Goal: Task Accomplishment & Management: Use online tool/utility

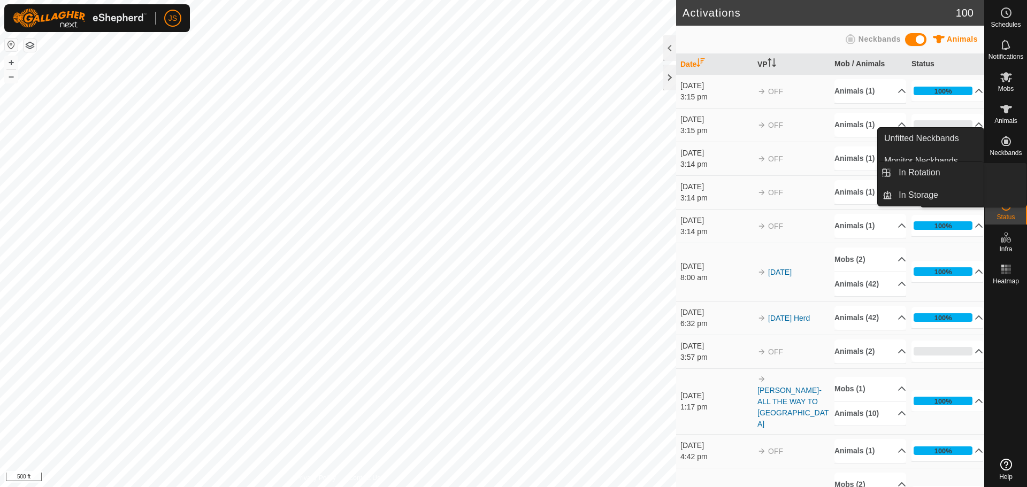
click at [813, 185] on span "VPs" at bounding box center [1006, 185] width 12 height 6
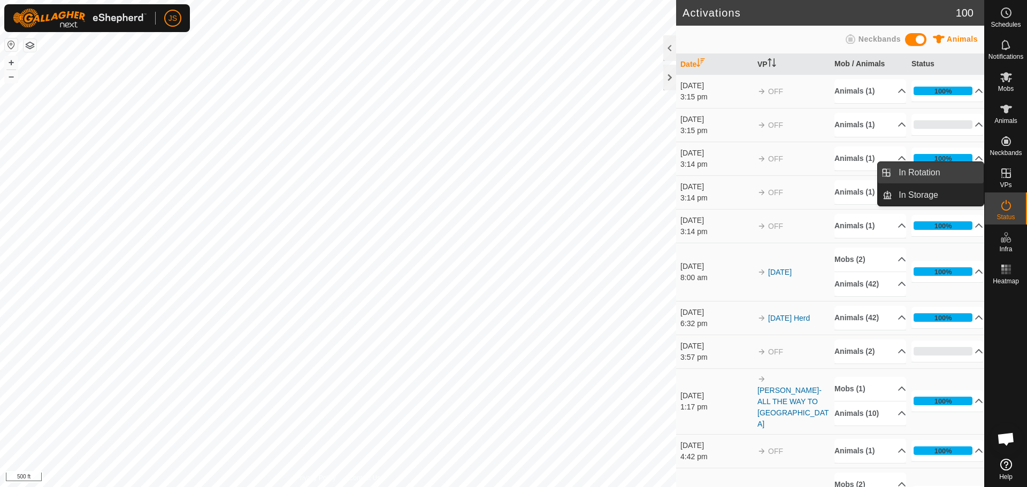
click at [813, 175] on link "In Rotation" at bounding box center [937, 172] width 91 height 21
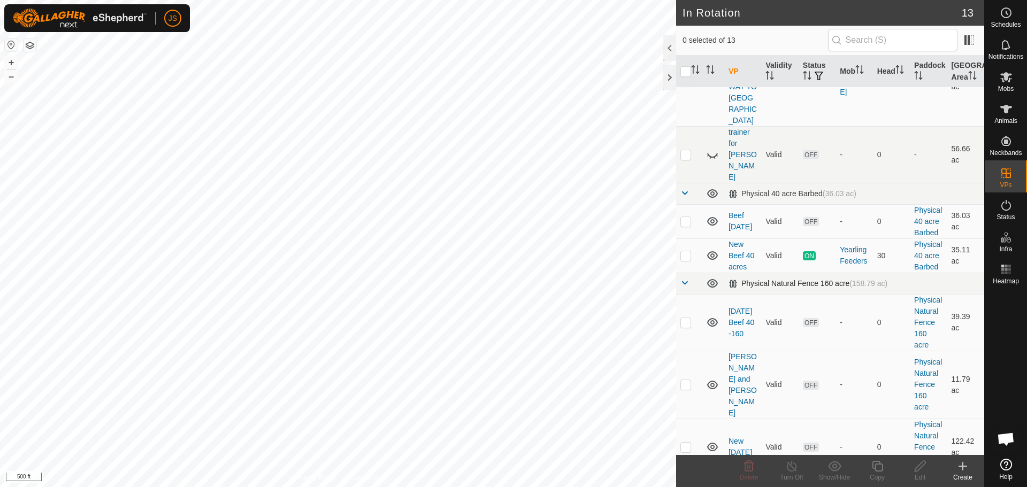
scroll to position [160, 0]
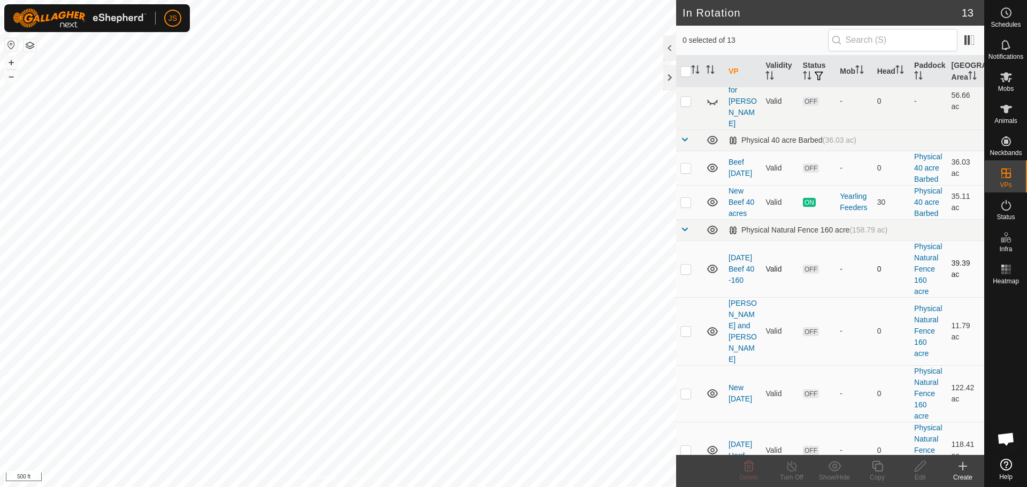
click at [685, 265] on p-checkbox at bounding box center [685, 269] width 11 height 9
checkbox input "true"
click at [813, 367] on icon at bounding box center [920, 466] width 13 height 13
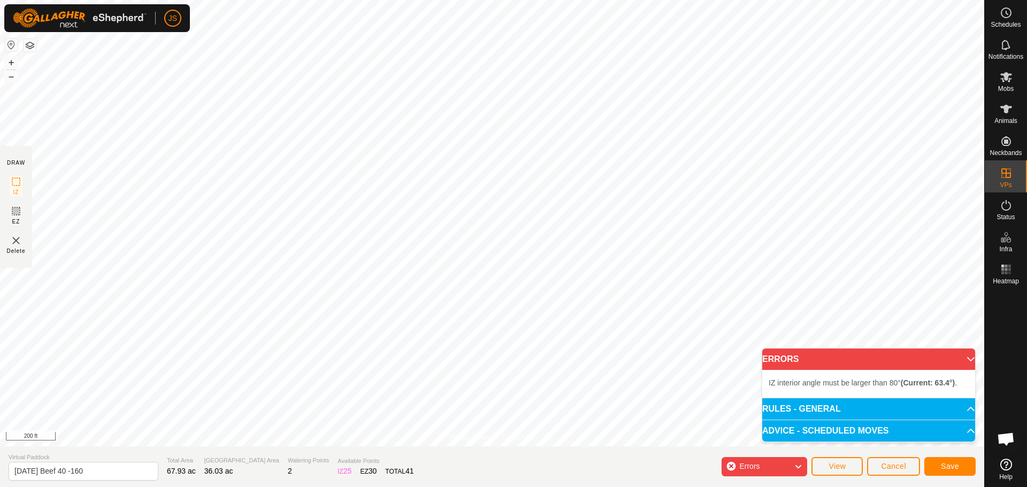
click at [736, 367] on div "Errors" at bounding box center [765, 466] width 86 height 19
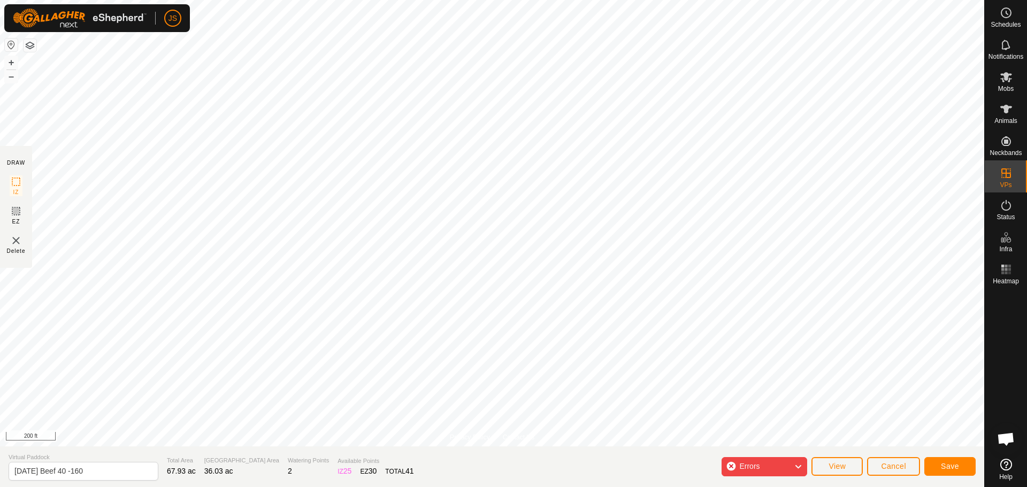
click at [795, 367] on icon at bounding box center [798, 467] width 9 height 14
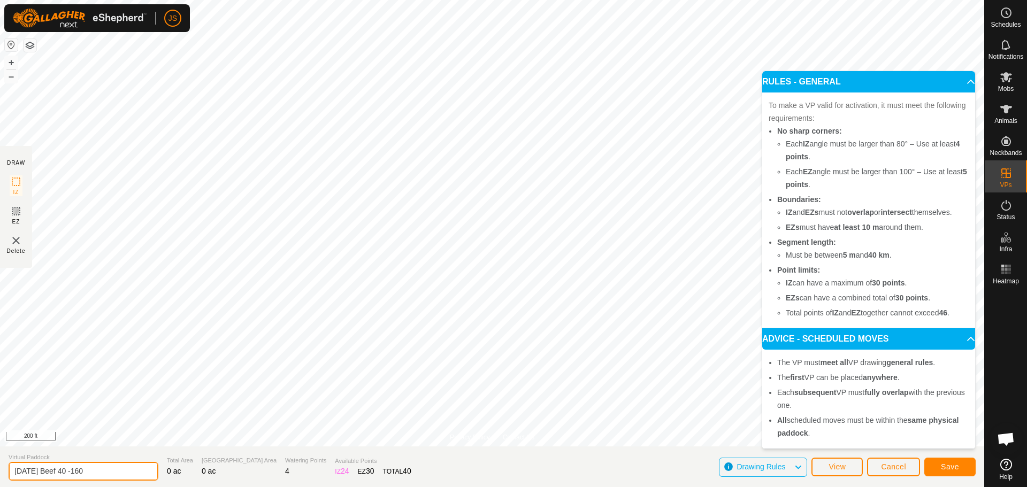
drag, startPoint x: 99, startPoint y: 472, endPoint x: 0, endPoint y: 472, distance: 99.0
click at [0, 367] on section "Virtual Paddock [DATE] Beef 40 -160 Total Area 0 ac Grazing Area 0 ac Watering …" at bounding box center [492, 467] width 984 height 41
type input "Beef [DATE]"
click at [813, 367] on span "Save" at bounding box center [950, 467] width 18 height 9
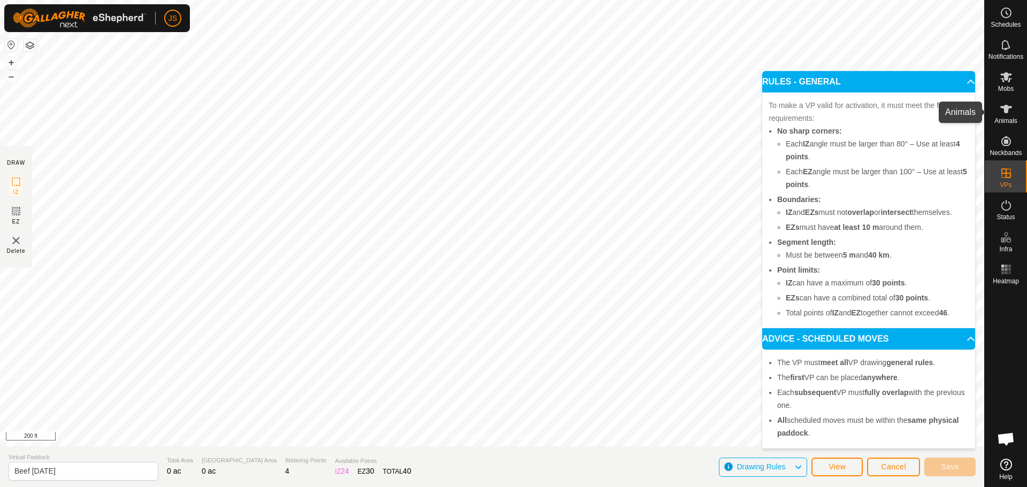
click at [813, 110] on icon at bounding box center [1006, 109] width 13 height 13
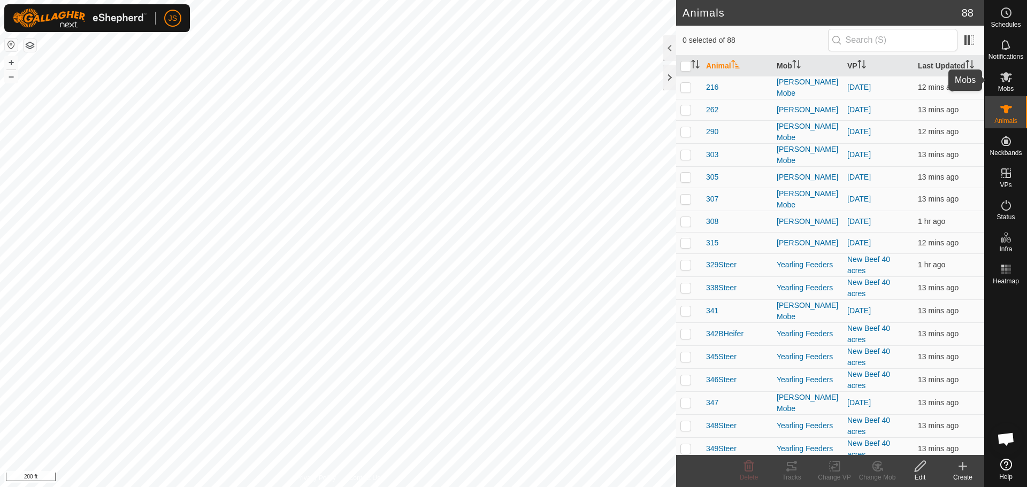
click at [813, 81] on icon at bounding box center [1006, 77] width 12 height 10
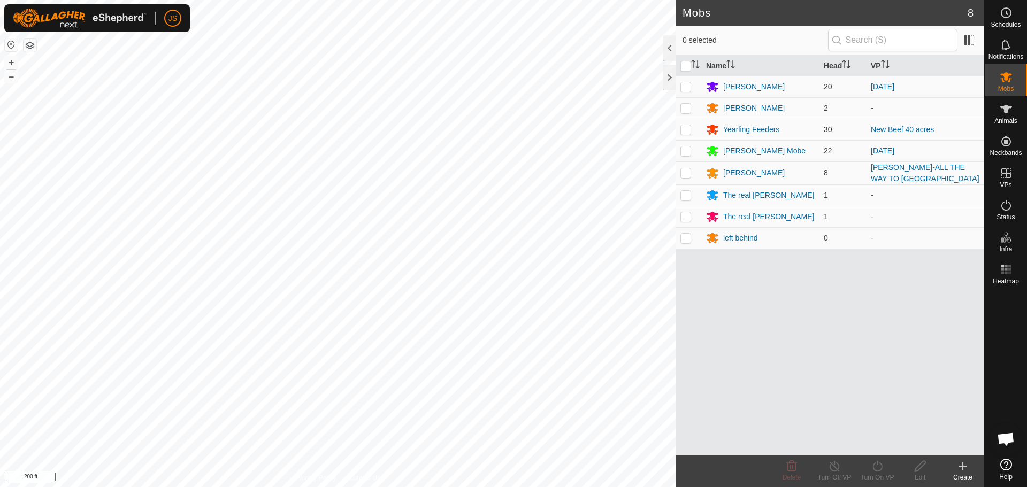
click at [685, 129] on p-checkbox at bounding box center [685, 129] width 11 height 9
checkbox input "true"
click at [813, 367] on icon at bounding box center [877, 466] width 13 height 13
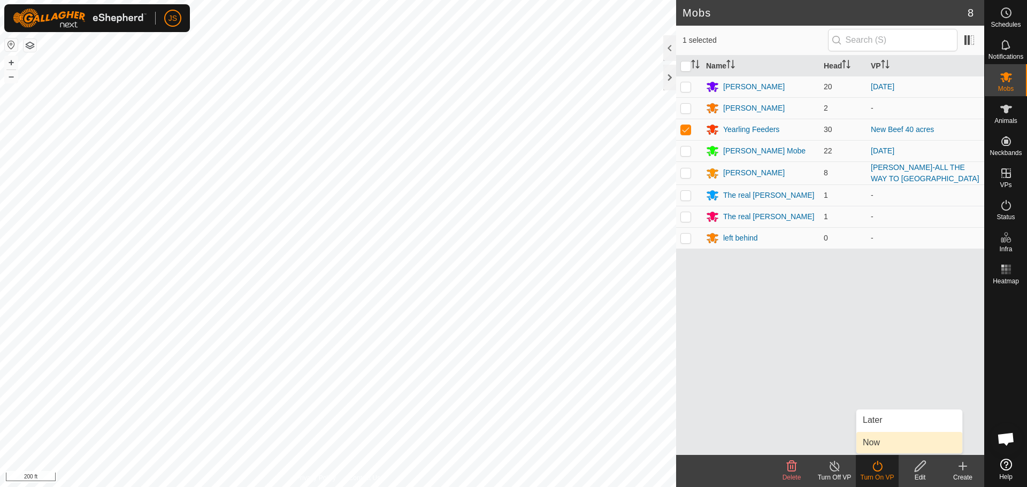
click at [813, 367] on link "Now" at bounding box center [909, 442] width 106 height 21
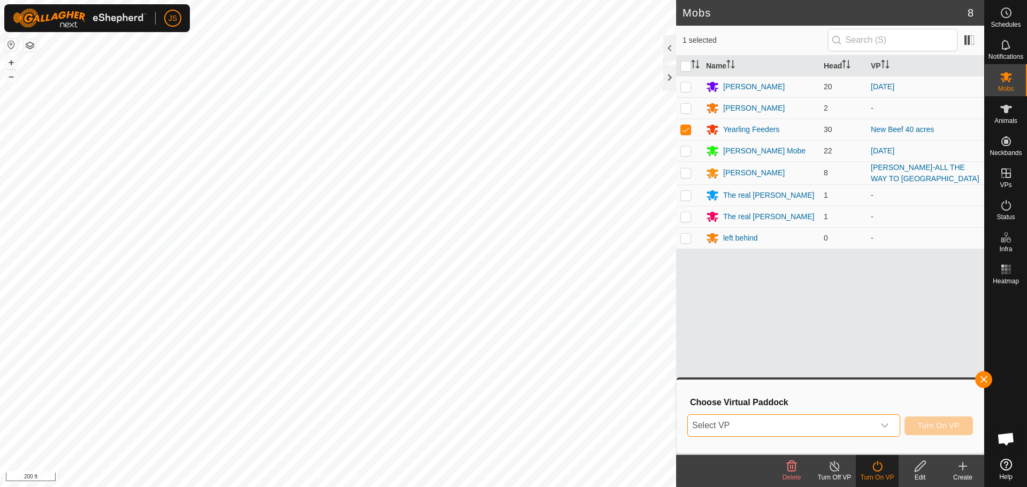
click at [775, 367] on span "Select VP" at bounding box center [781, 425] width 186 height 21
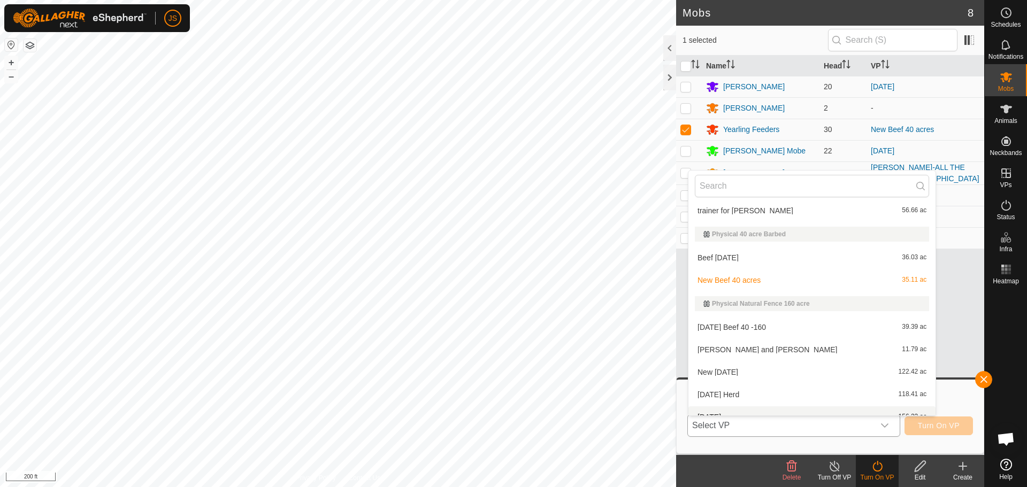
scroll to position [68, 0]
click at [748, 259] on li "Beef [DATE] 36.03 ac" at bounding box center [811, 260] width 247 height 21
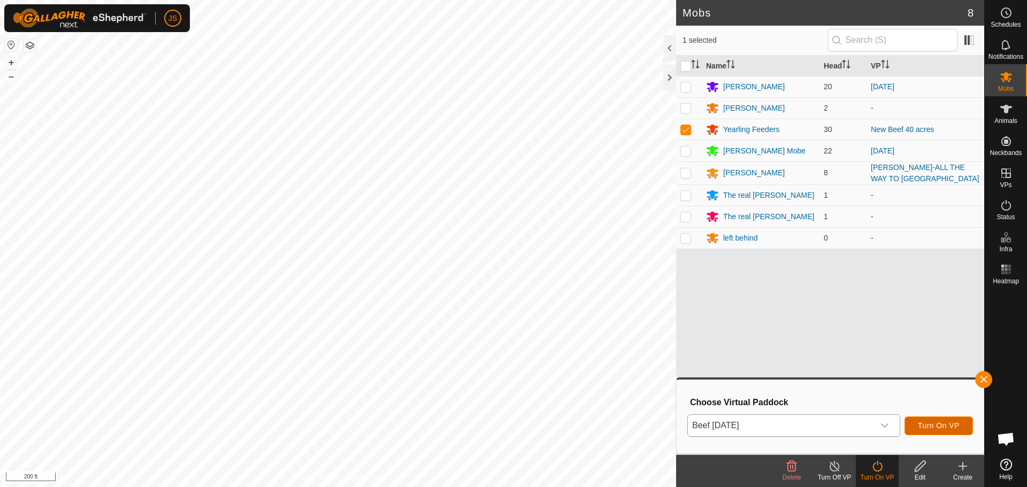
click at [813, 367] on span "Turn On VP" at bounding box center [939, 426] width 42 height 9
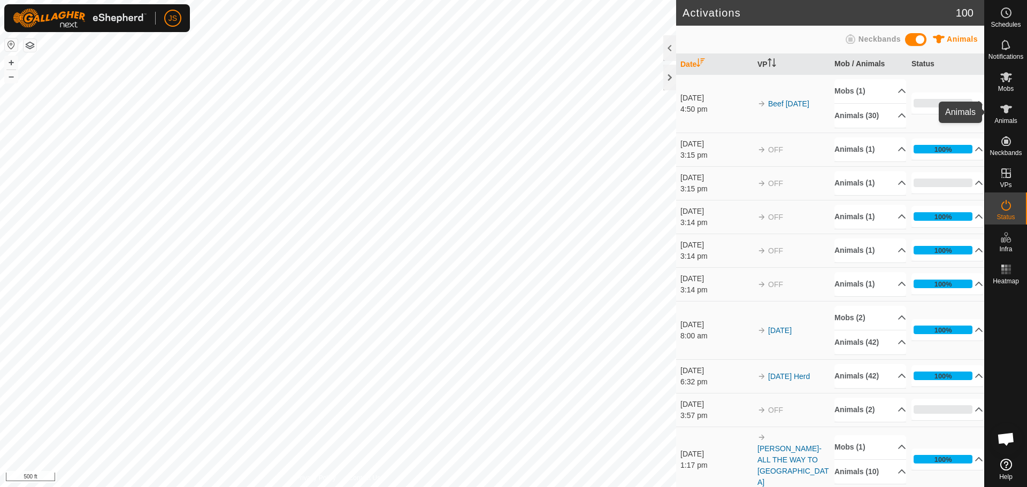
click at [813, 118] on span "Animals" at bounding box center [1005, 121] width 23 height 6
